Goal: Check status: Check status

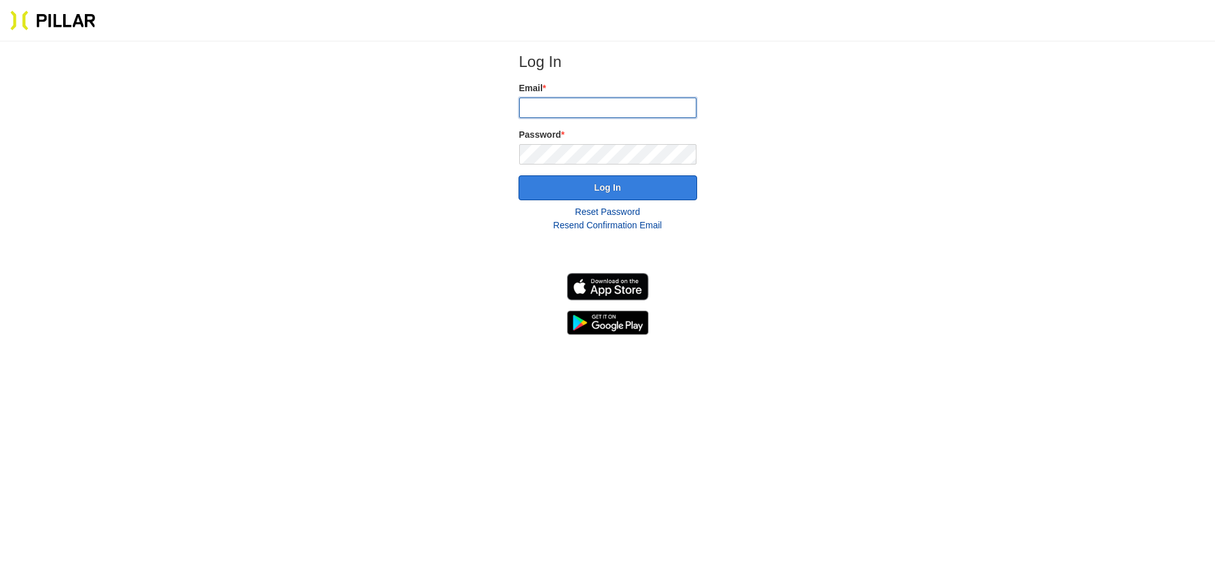
type input "[EMAIL_ADDRESS][DOMAIN_NAME]"
click at [618, 184] on button "Log In" at bounding box center [608, 187] width 179 height 25
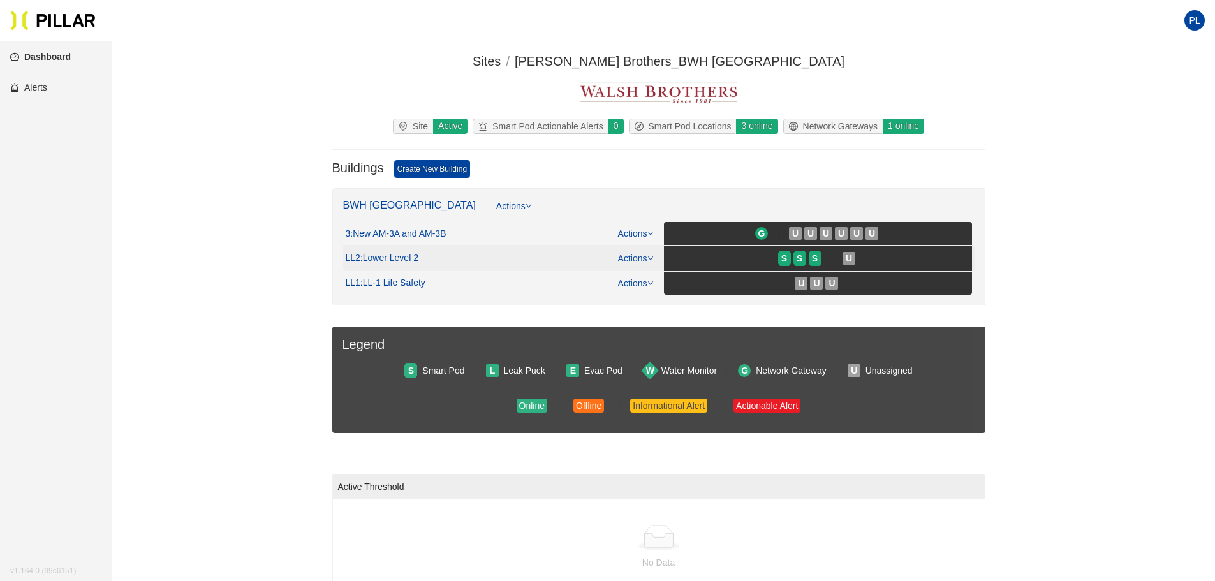
click at [468, 269] on div "LL2 : Lower Level 2 Actions S S S U" at bounding box center [659, 258] width 626 height 26
click at [422, 265] on div "LL2 : Lower Level 2 Actions" at bounding box center [500, 258] width 308 height 14
click at [401, 257] on span ": Lower Level 2" at bounding box center [389, 258] width 58 height 11
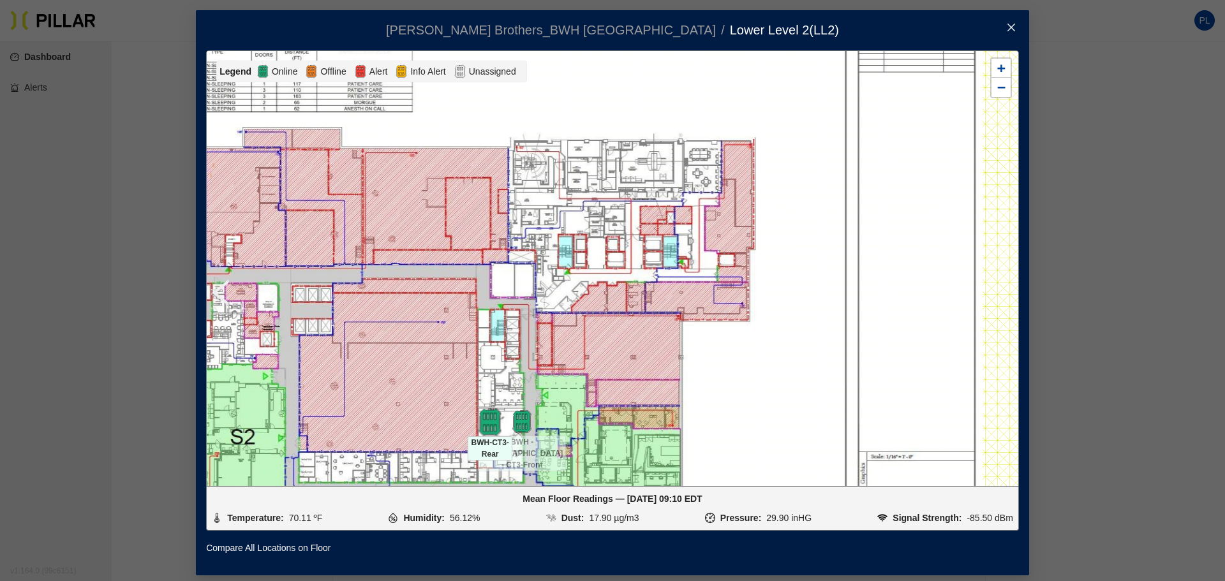
click at [486, 429] on img at bounding box center [490, 422] width 27 height 27
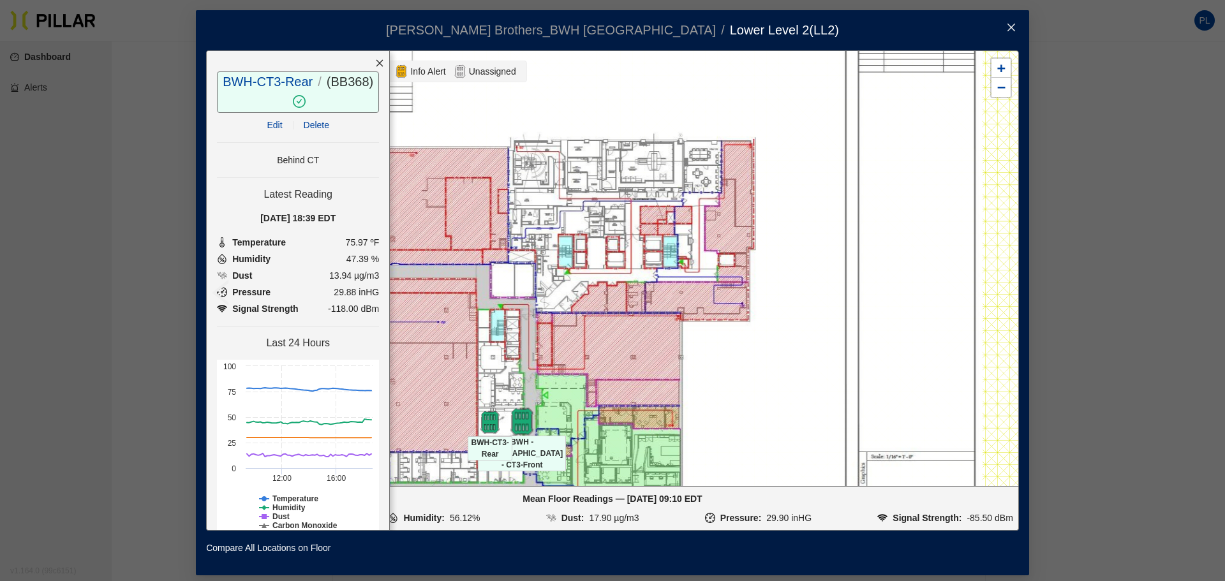
click at [514, 421] on img at bounding box center [521, 421] width 27 height 27
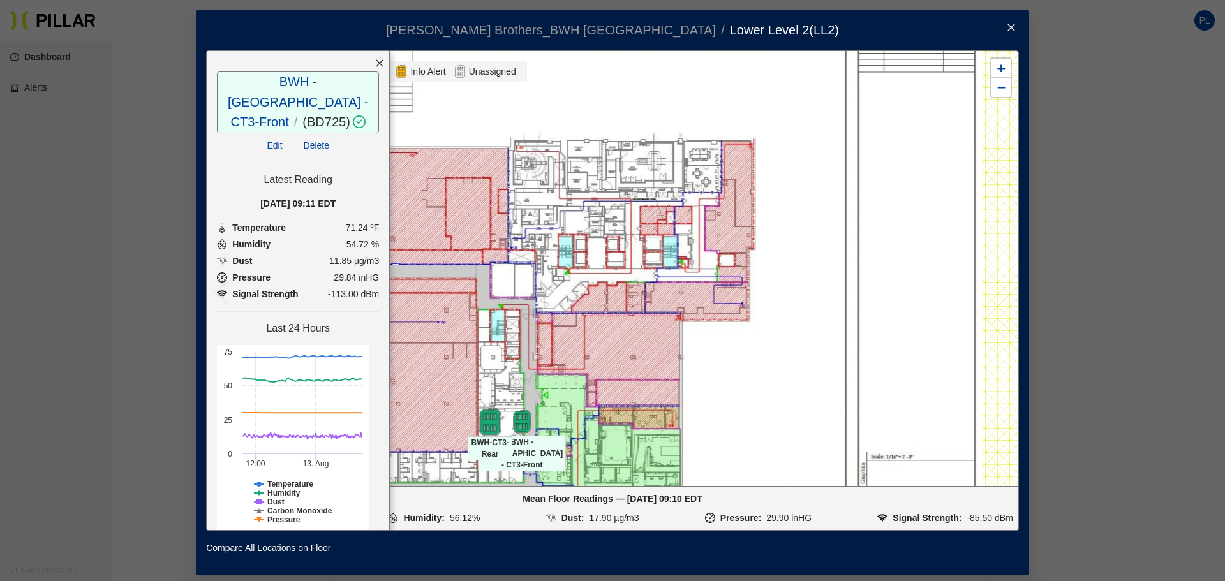
click at [482, 417] on img at bounding box center [490, 422] width 27 height 27
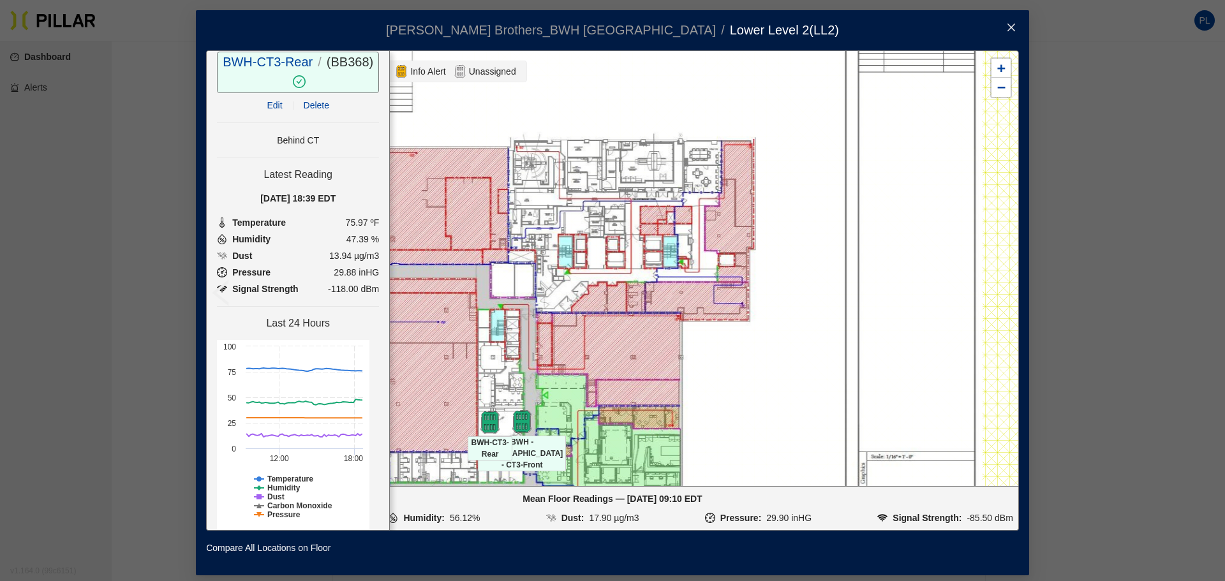
scroll to position [52, 0]
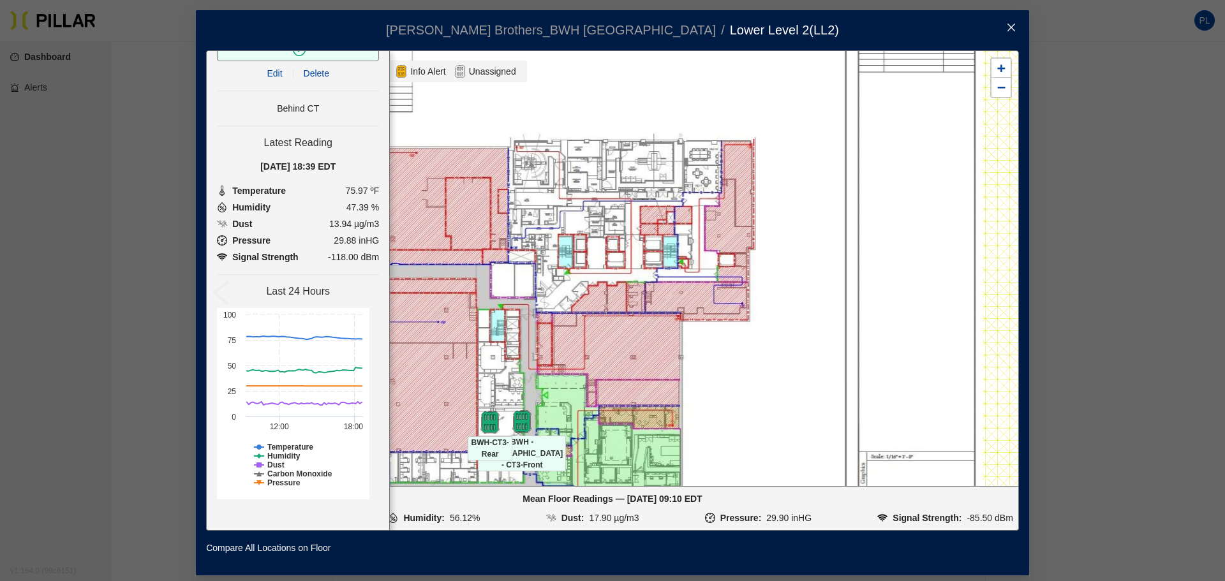
click at [296, 288] on h4 "Last 24 Hours" at bounding box center [298, 291] width 162 height 13
click at [485, 415] on img at bounding box center [490, 422] width 27 height 27
click at [520, 417] on img at bounding box center [521, 421] width 27 height 27
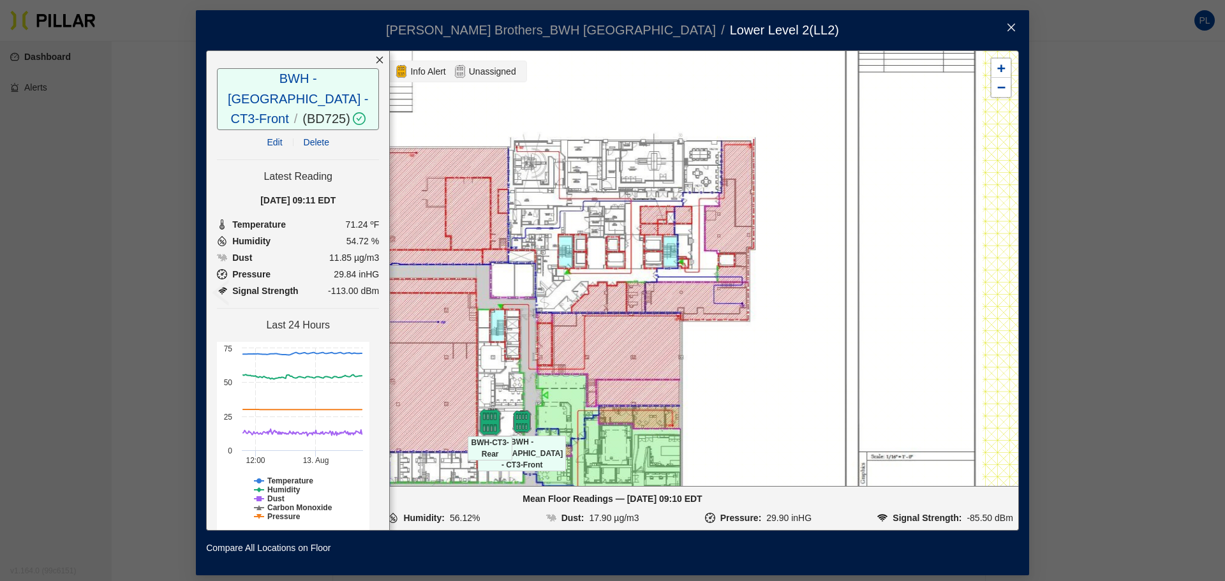
scroll to position [0, 0]
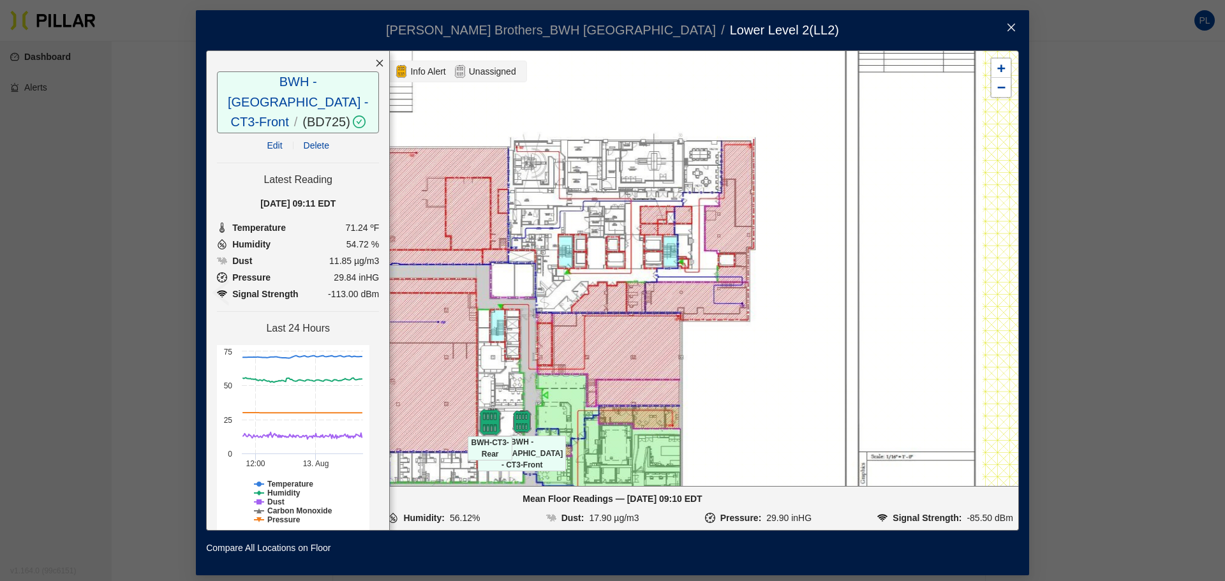
click at [478, 417] on img at bounding box center [490, 422] width 27 height 27
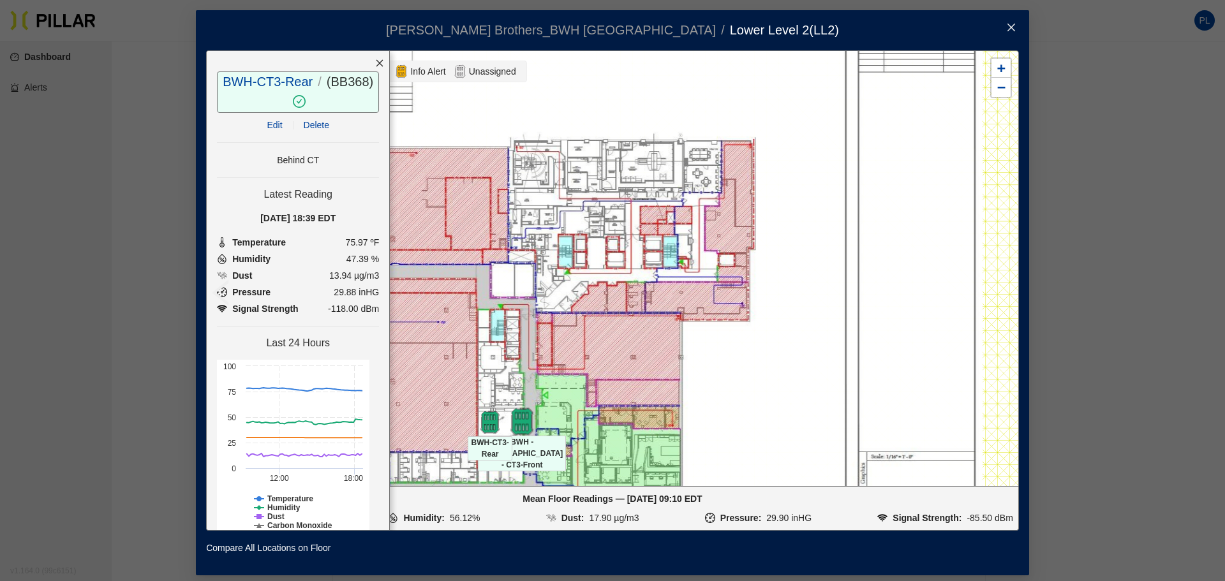
click at [512, 415] on img at bounding box center [521, 421] width 27 height 27
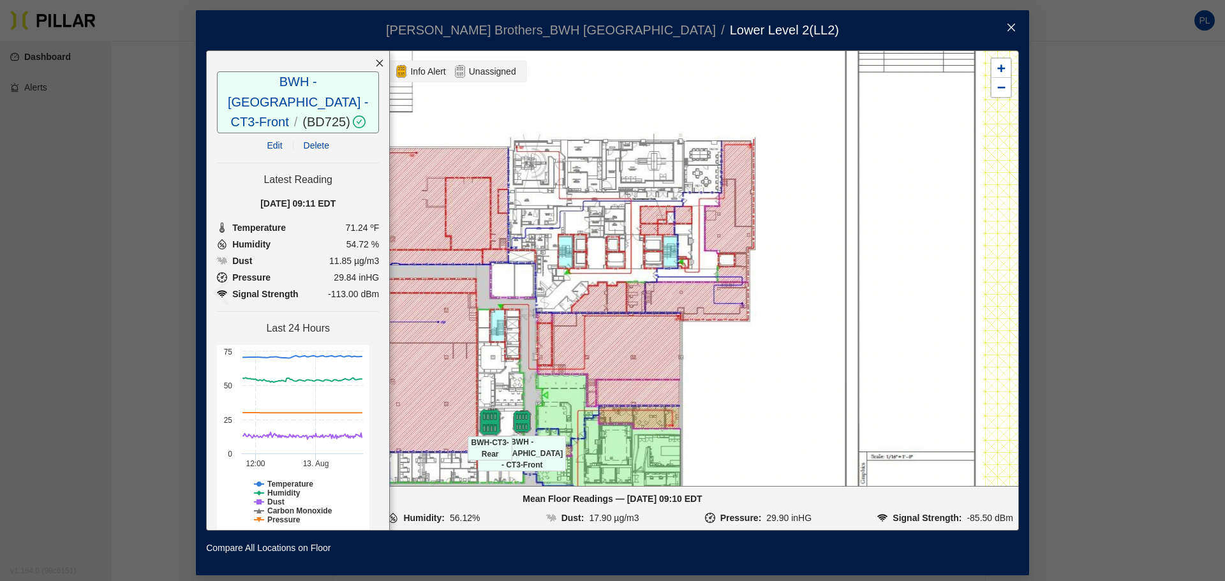
click at [484, 414] on img at bounding box center [490, 422] width 27 height 27
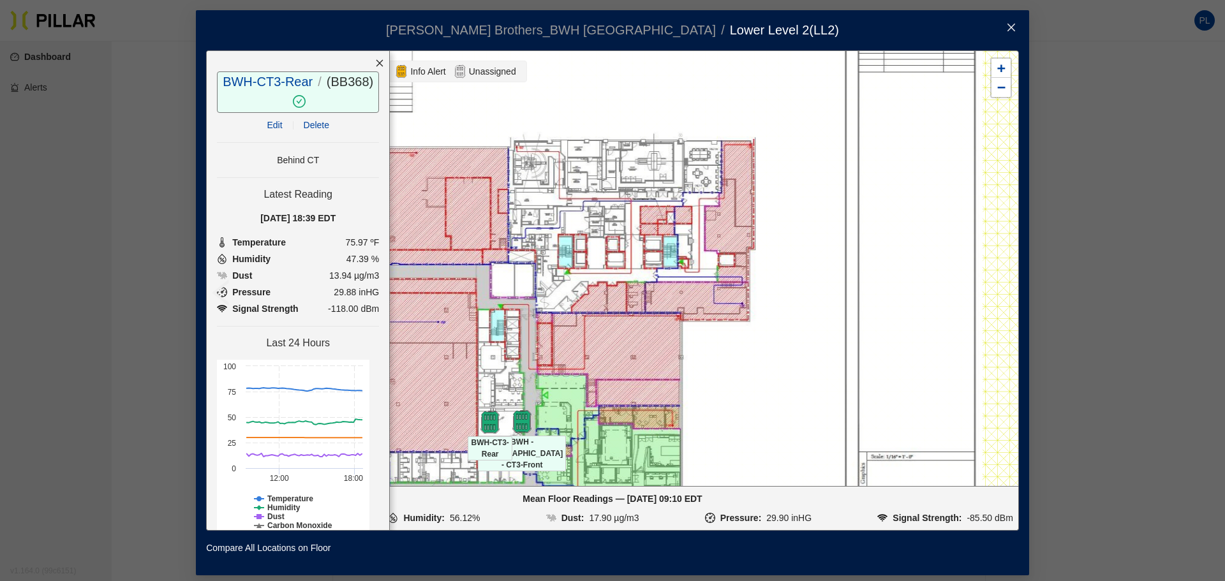
click at [375, 60] on icon "close" at bounding box center [379, 63] width 9 height 9
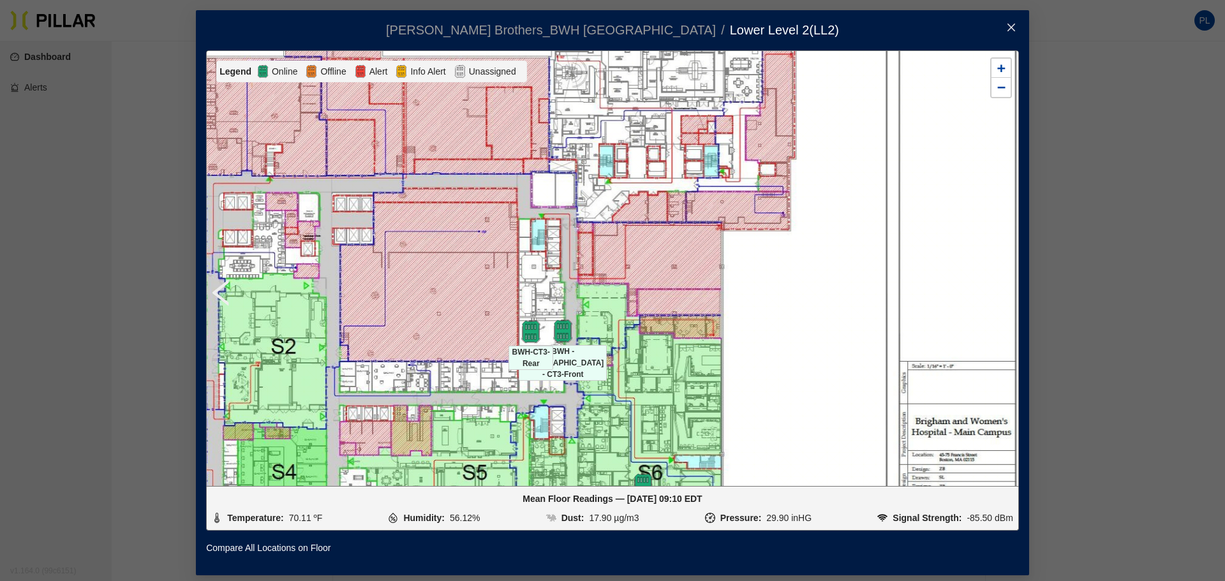
drag, startPoint x: 433, startPoint y: 339, endPoint x: 475, endPoint y: 246, distance: 102.2
click at [475, 246] on div at bounding box center [612, 268] width 811 height 434
